Goal: Task Accomplishment & Management: Manage account settings

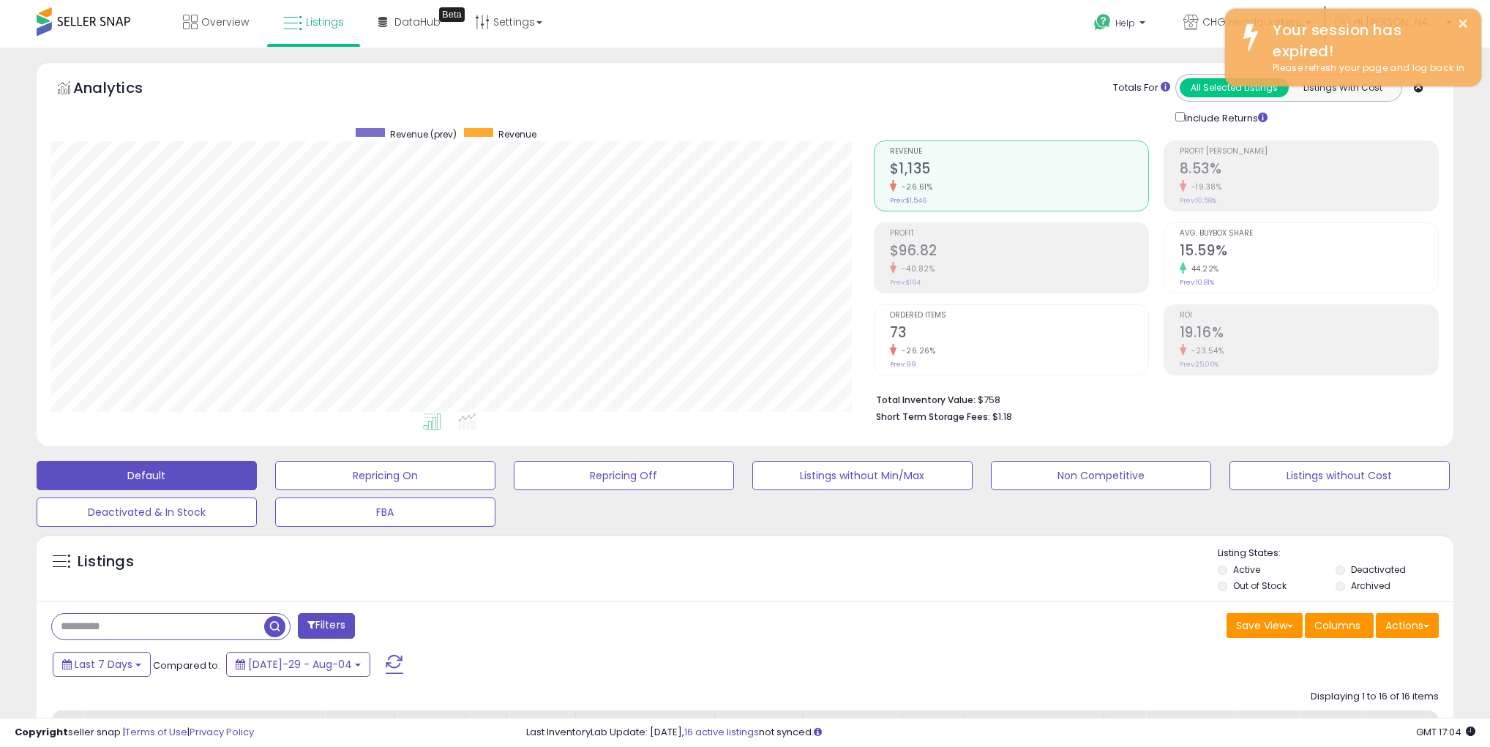
scroll to position [299, 822]
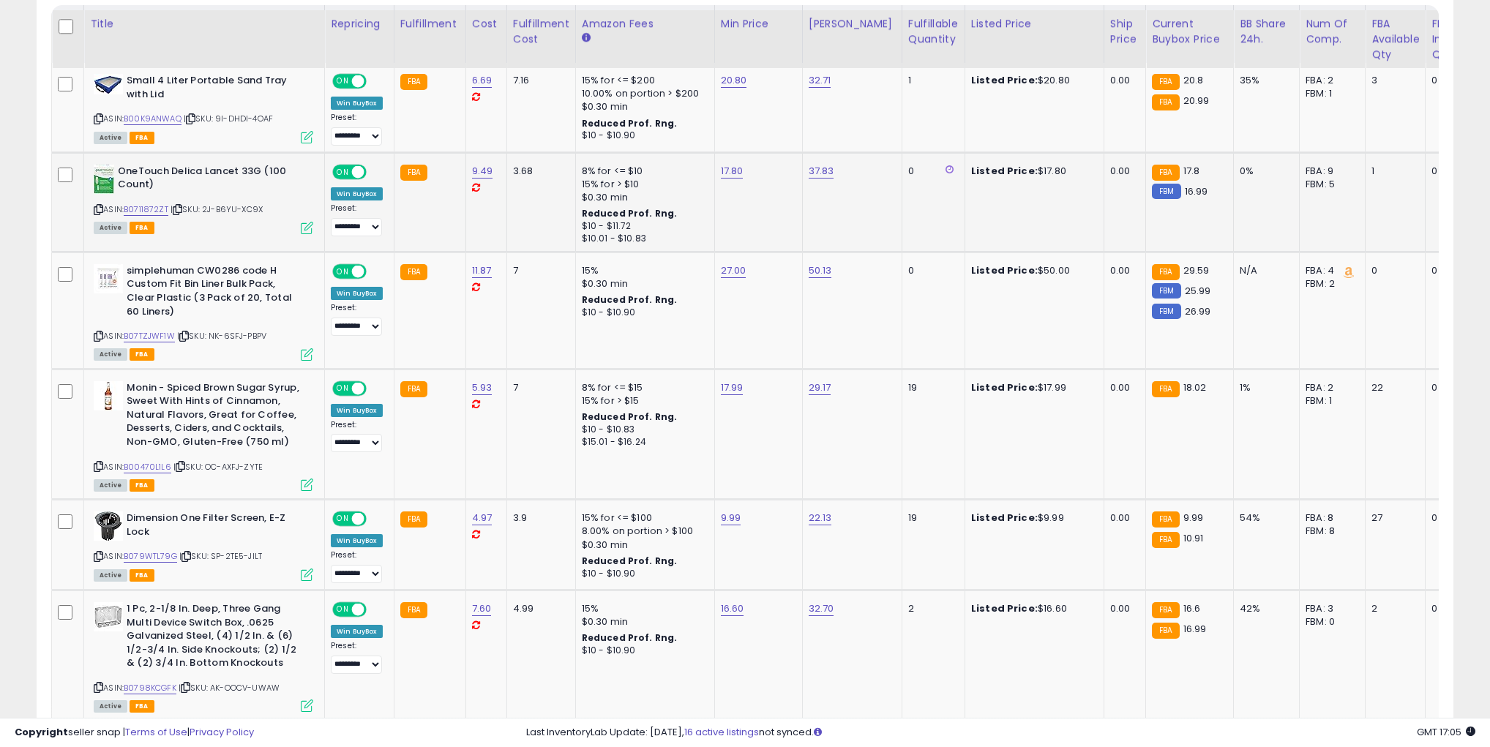
scroll to position [721, 0]
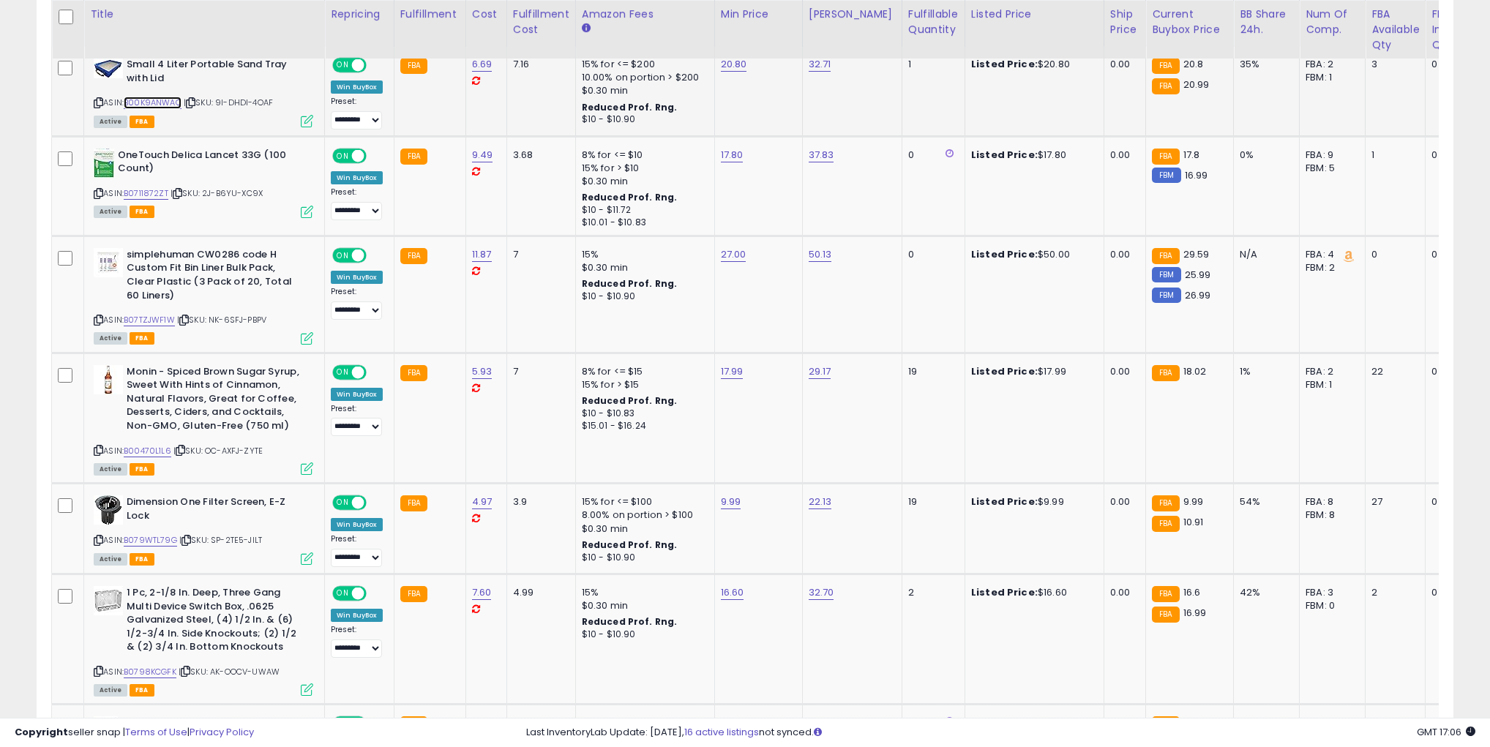
click at [146, 102] on link "B00K9ANWAQ" at bounding box center [153, 103] width 58 height 12
click at [161, 446] on link "B00470L1L6" at bounding box center [148, 451] width 48 height 12
click at [141, 537] on link "B079WTL79G" at bounding box center [150, 540] width 53 height 12
click at [157, 670] on link "B0798KCGFK" at bounding box center [150, 672] width 53 height 12
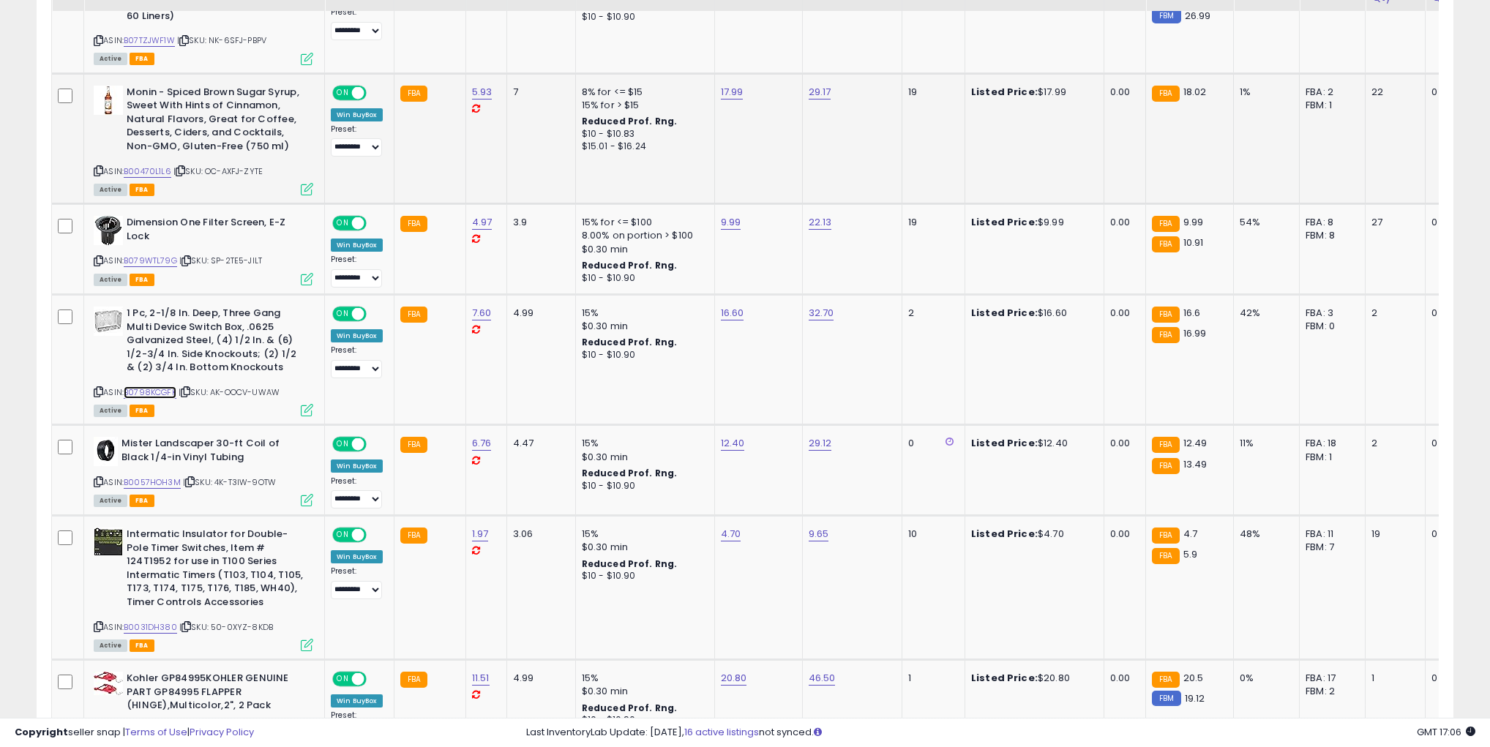
scroll to position [1007, 0]
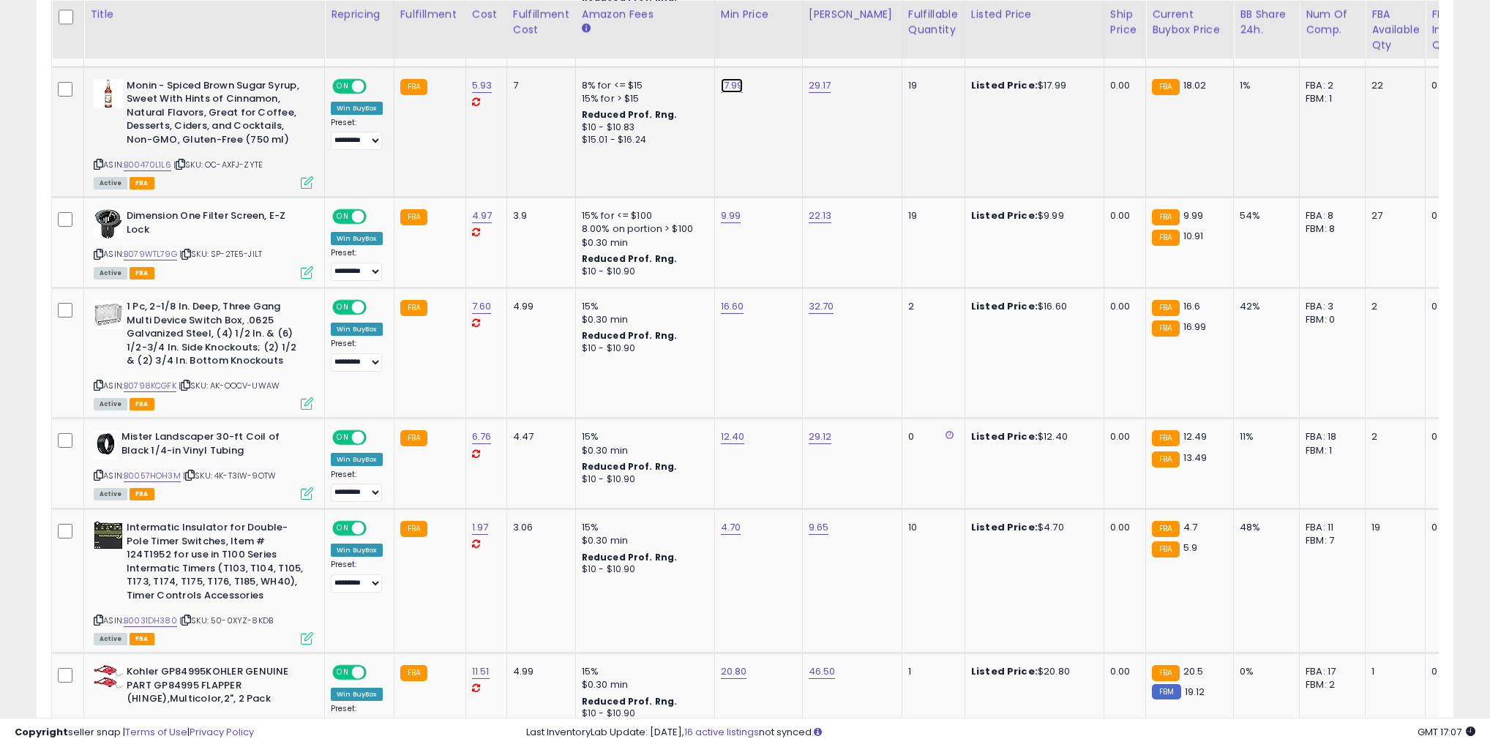
type input "****"
click at [781, 49] on icon "submit" at bounding box center [777, 46] width 9 height 9
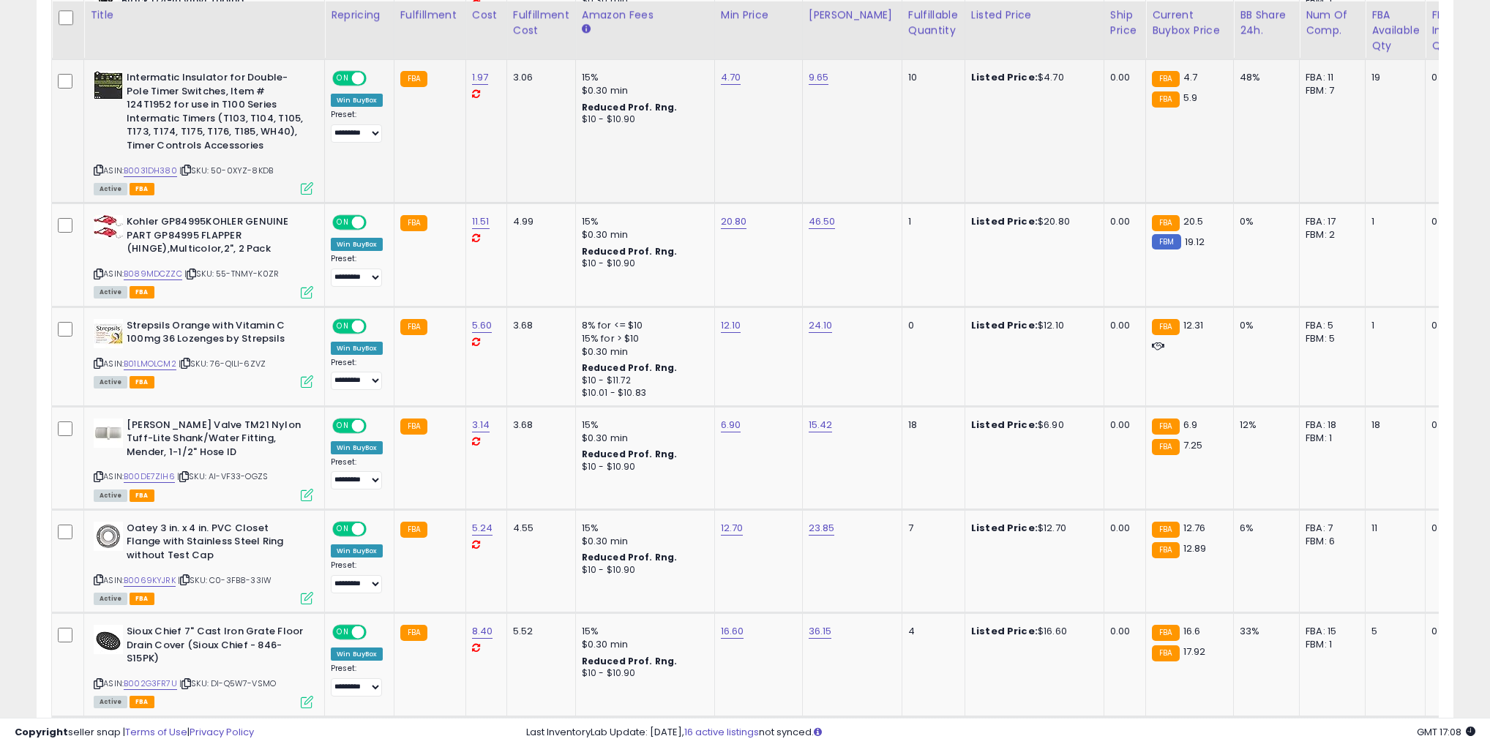
scroll to position [1458, 0]
click at [140, 164] on link "B0031DH380" at bounding box center [150, 170] width 53 height 12
click at [159, 267] on link "B089MDCZZC" at bounding box center [153, 273] width 59 height 12
click at [149, 473] on link "B00DE7ZIH6" at bounding box center [149, 476] width 51 height 12
click at [142, 574] on link "B0069KYJRK" at bounding box center [150, 580] width 52 height 12
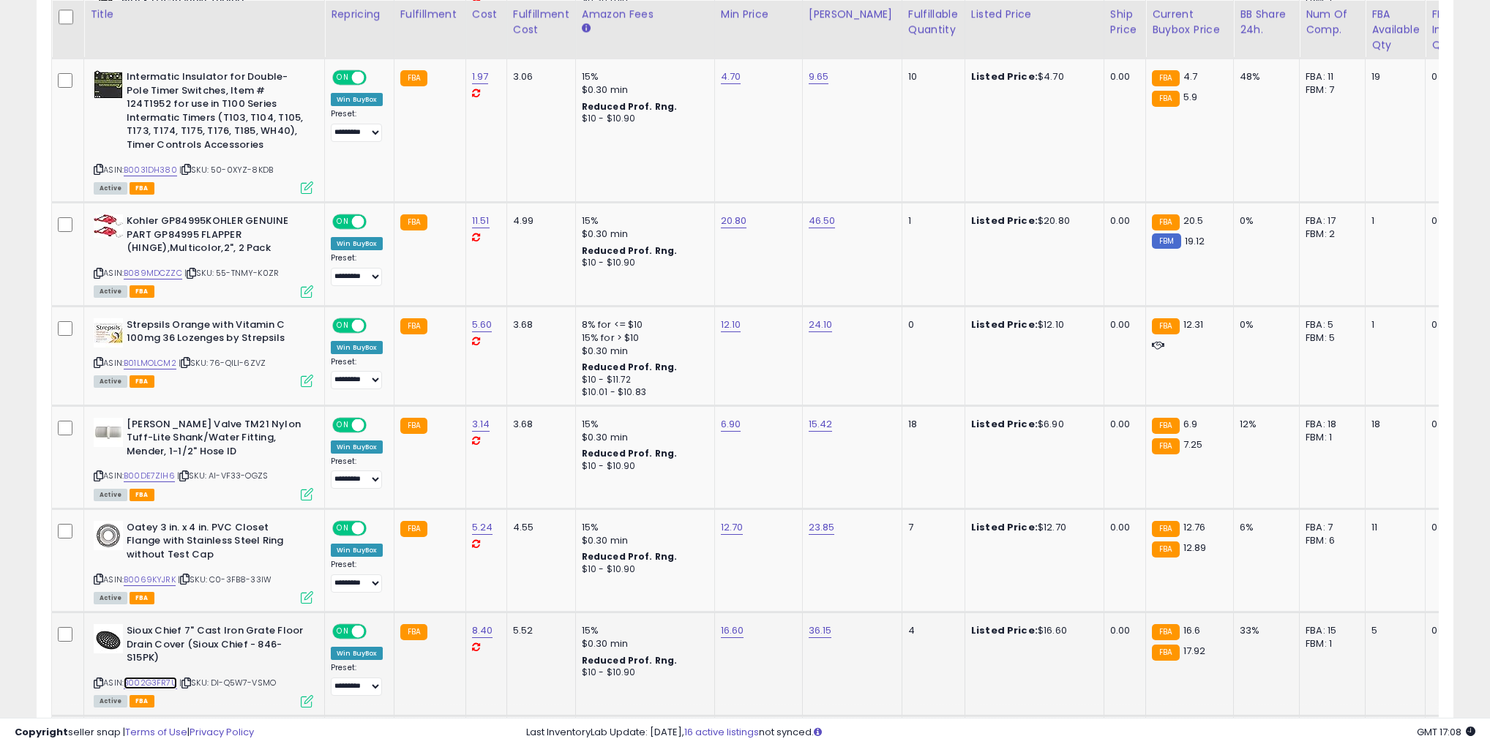
click at [146, 677] on link "B002G3FR7U" at bounding box center [150, 683] width 53 height 12
type input "*****"
click at [791, 182] on button "submit" at bounding box center [778, 181] width 25 height 22
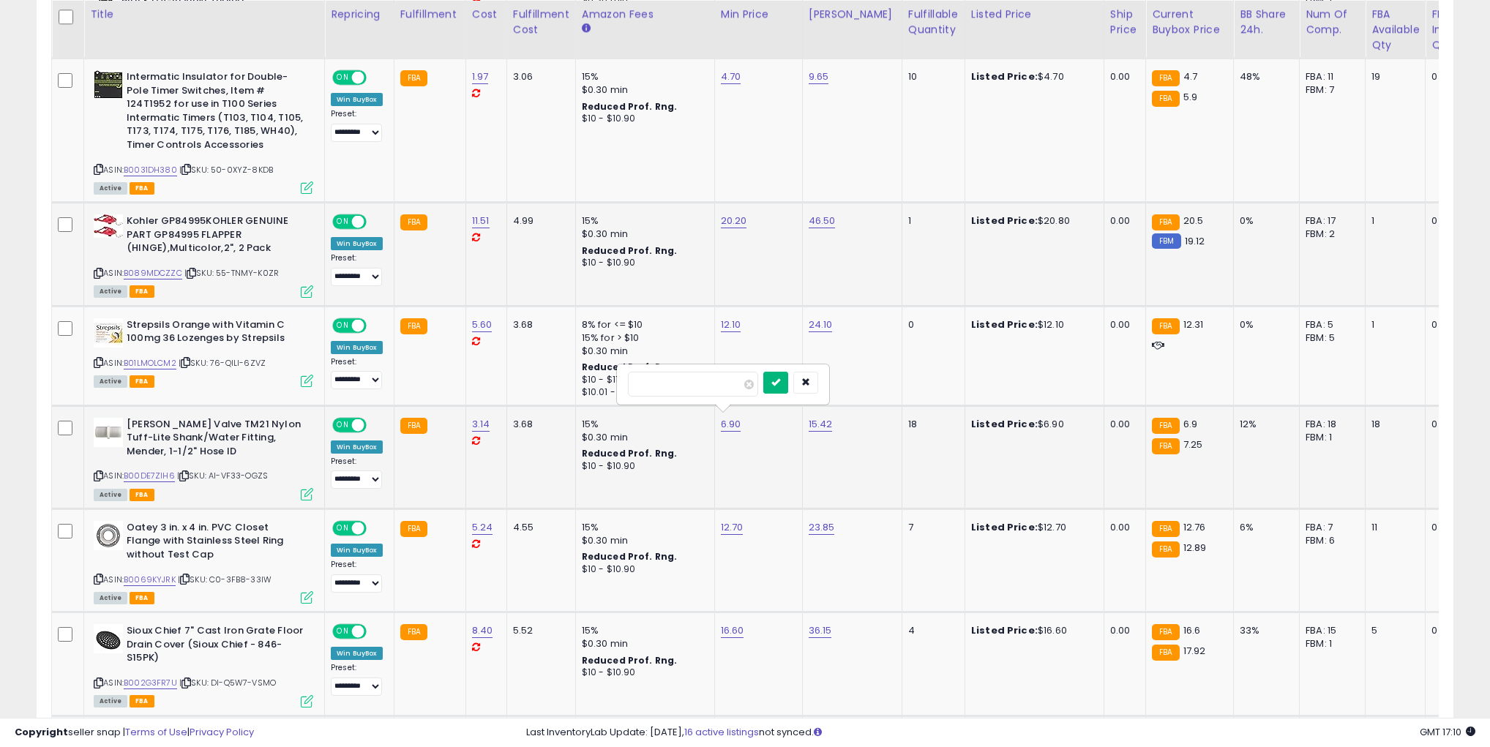
type input "****"
click at [780, 378] on icon "submit" at bounding box center [775, 382] width 9 height 9
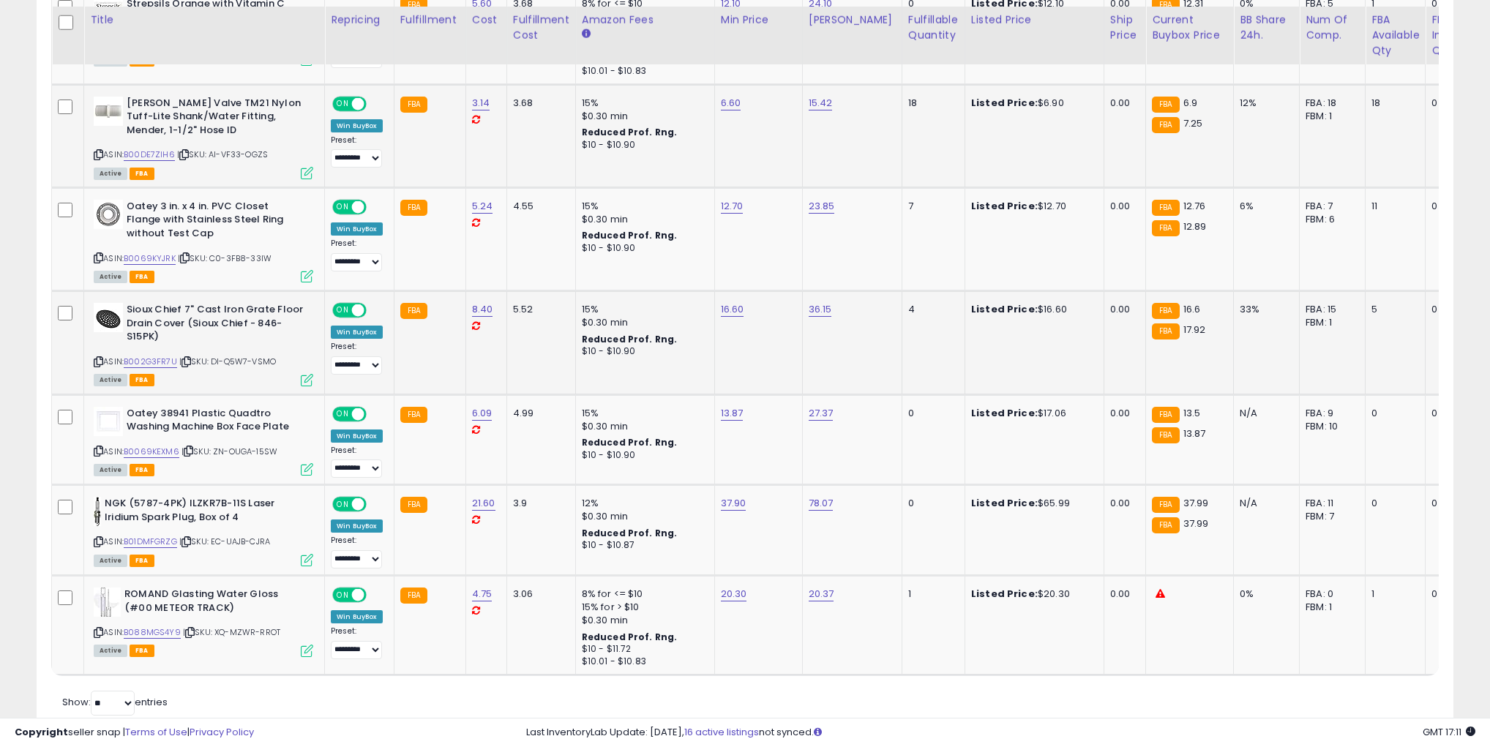
scroll to position [1788, 0]
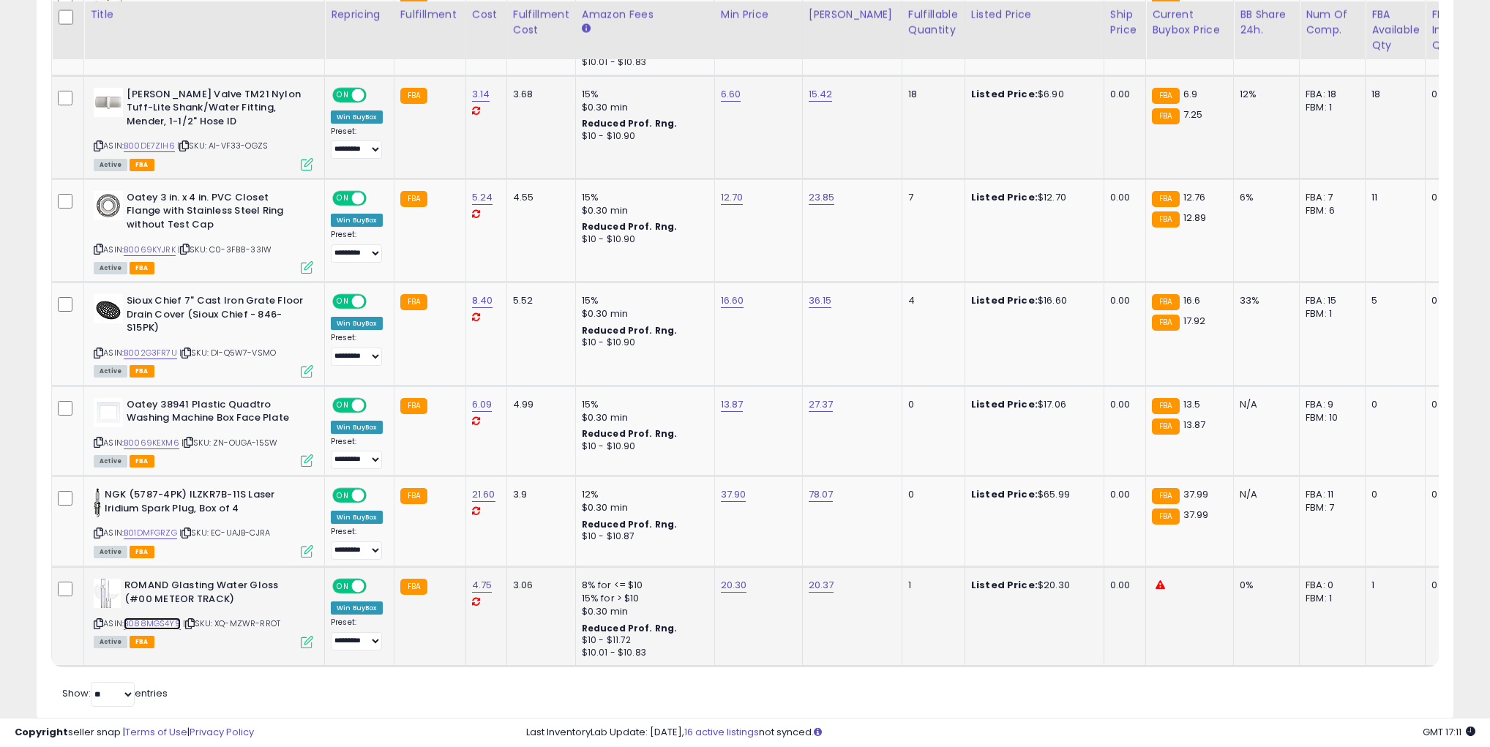
click at [151, 617] on link "B088MGS4Y9" at bounding box center [152, 623] width 57 height 12
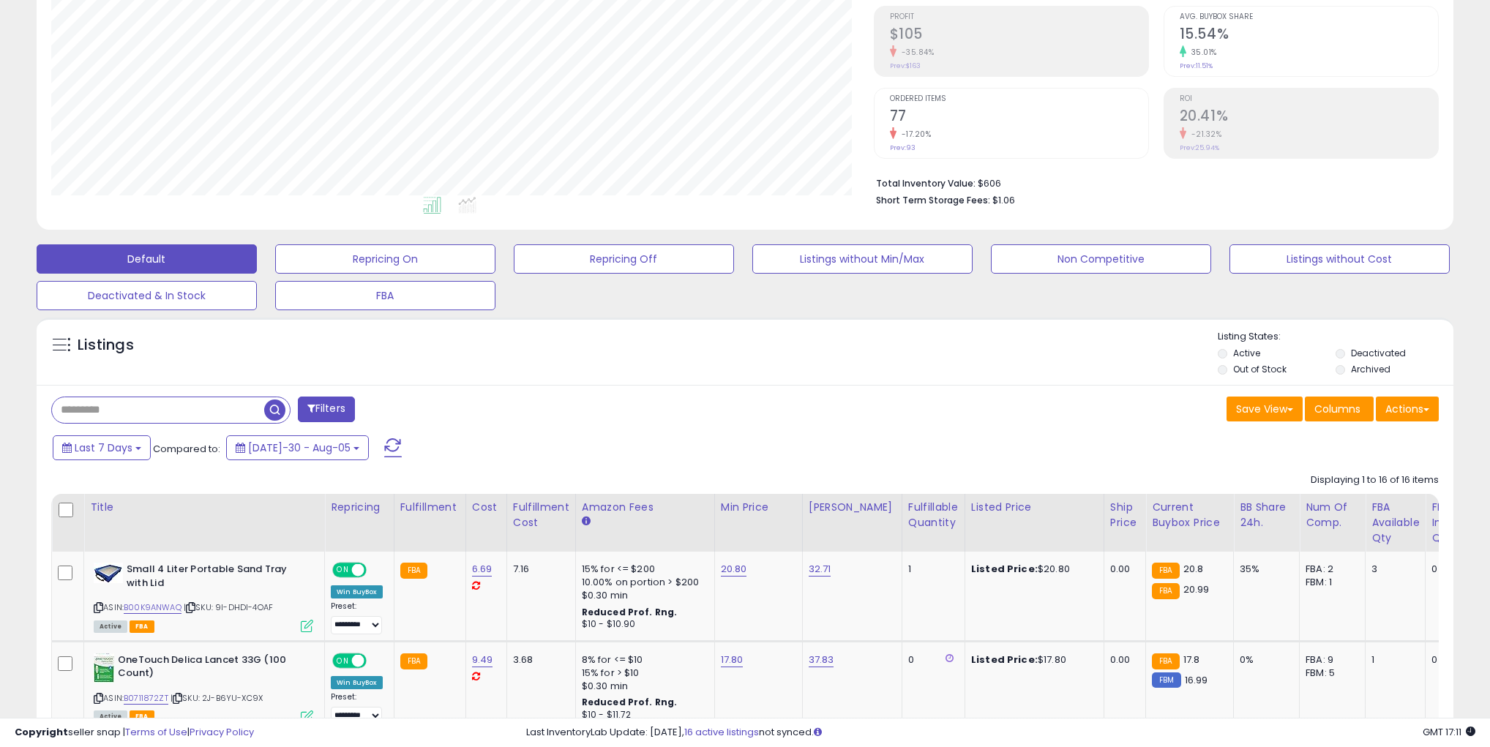
scroll to position [0, 0]
